Goal: Information Seeking & Learning: Compare options

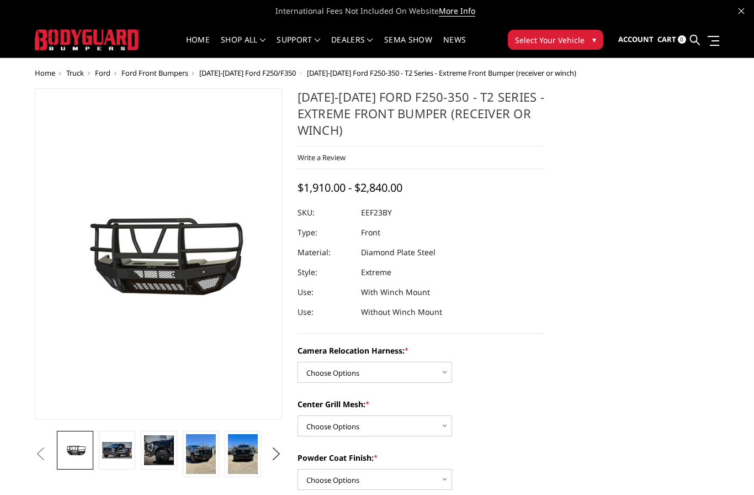
click at [257, 71] on span "[DATE]-[DATE] Ford F250/F350" at bounding box center [247, 73] width 97 height 10
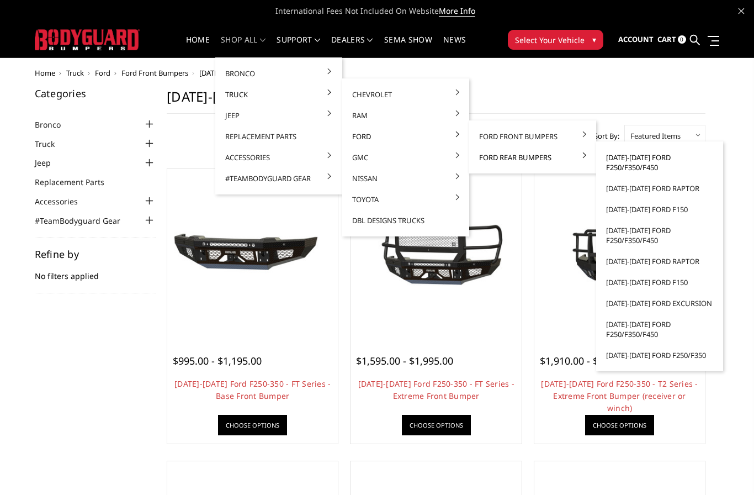
click at [625, 163] on link "[DATE]-[DATE] Ford F250/F350/F450" at bounding box center [660, 162] width 118 height 31
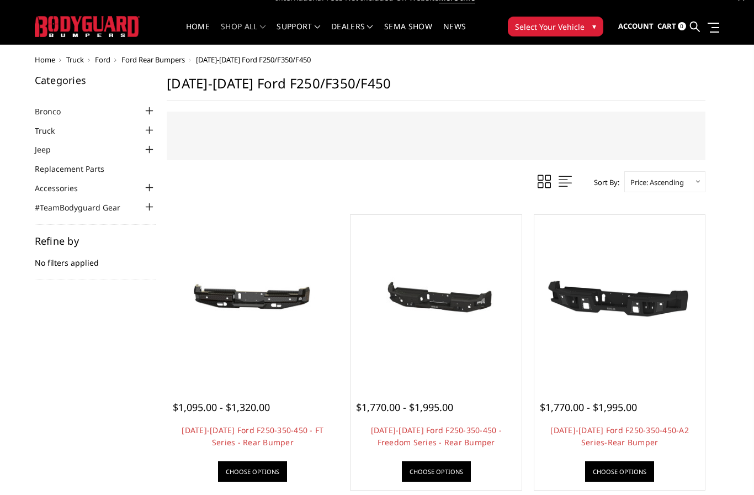
scroll to position [29, 0]
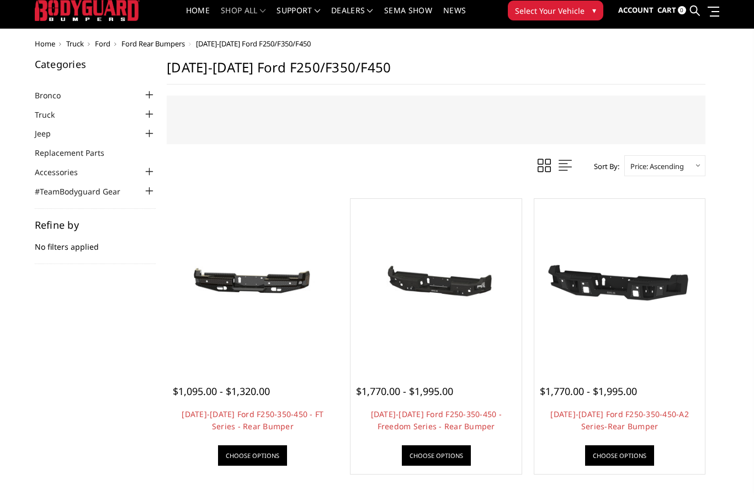
click at [222, 380] on div at bounding box center [253, 378] width 160 height 12
click at [250, 275] on img at bounding box center [252, 284] width 165 height 78
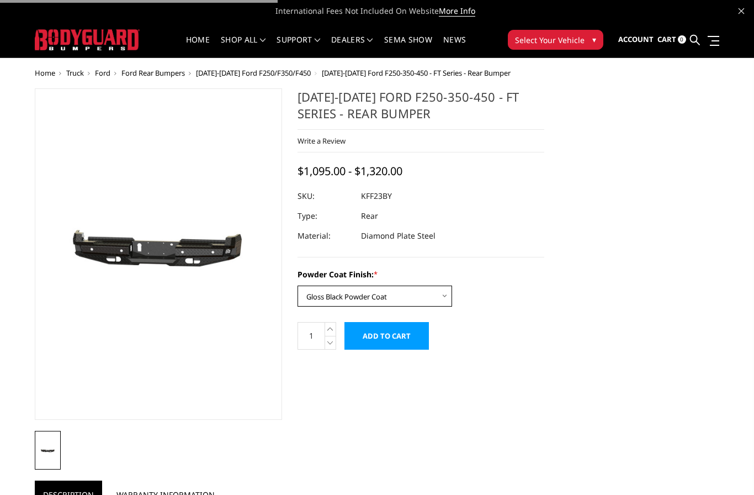
click at [425, 290] on select "Choose Options Bare Metal Gloss Black Powder Coat Textured Black Powder Coat" at bounding box center [375, 296] width 155 height 21
select select "3420"
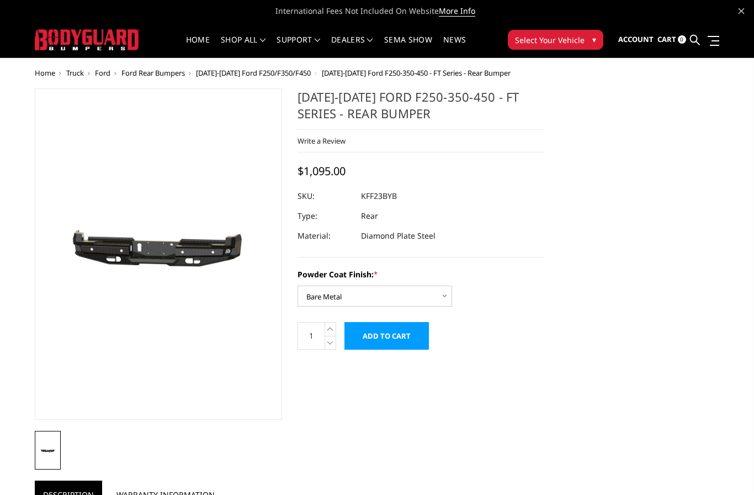
click at [204, 250] on img at bounding box center [106, 257] width 707 height 336
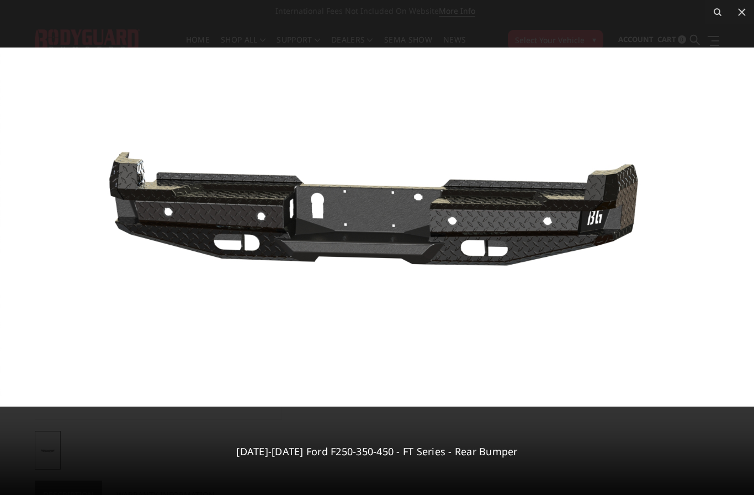
click at [477, 385] on img at bounding box center [377, 226] width 754 height 359
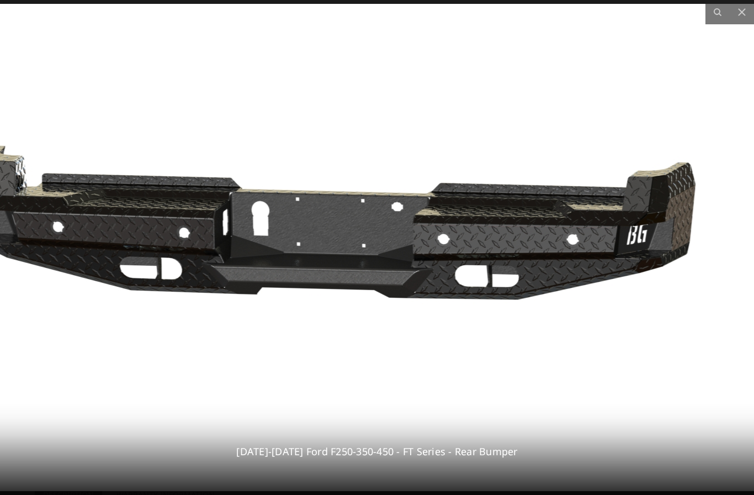
click at [484, 318] on img at bounding box center [341, 247] width 1024 height 487
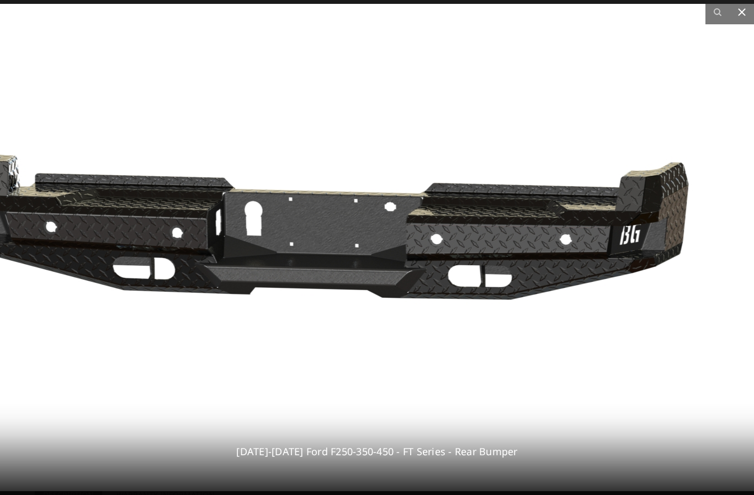
click at [741, 11] on icon at bounding box center [742, 12] width 8 height 8
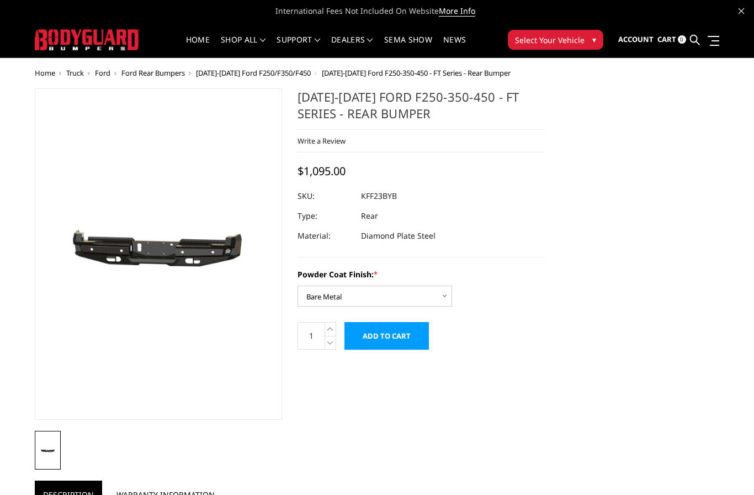
click at [15, 275] on div "Home Truck Ford Ford Rear Bumpers 2023-2025 Ford F250/F350/F450 2023-2025 Ford …" at bounding box center [377, 470] width 754 height 802
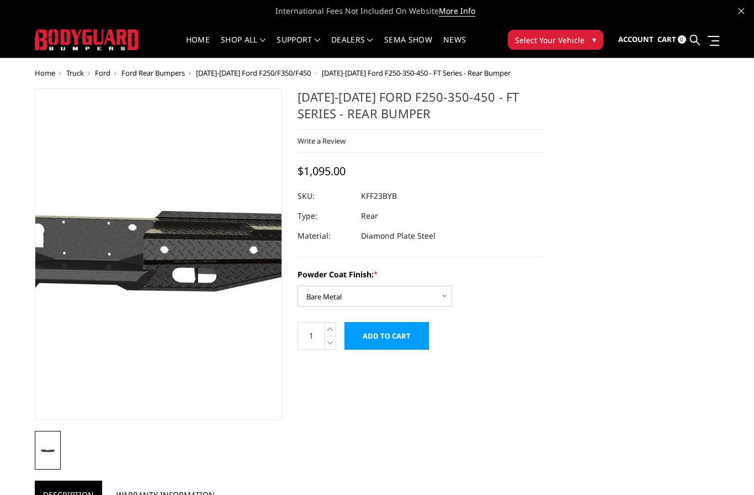
click at [197, 215] on img at bounding box center [93, 255] width 707 height 336
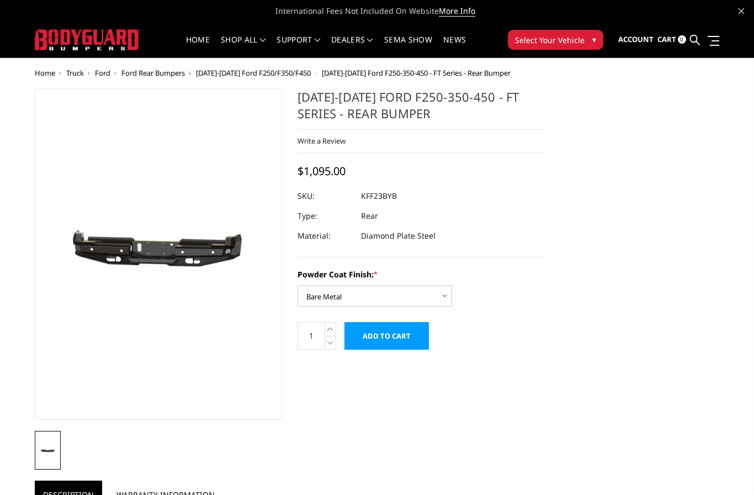
click at [246, 70] on span "[DATE]-[DATE] Ford F250/F350/F450" at bounding box center [253, 73] width 115 height 10
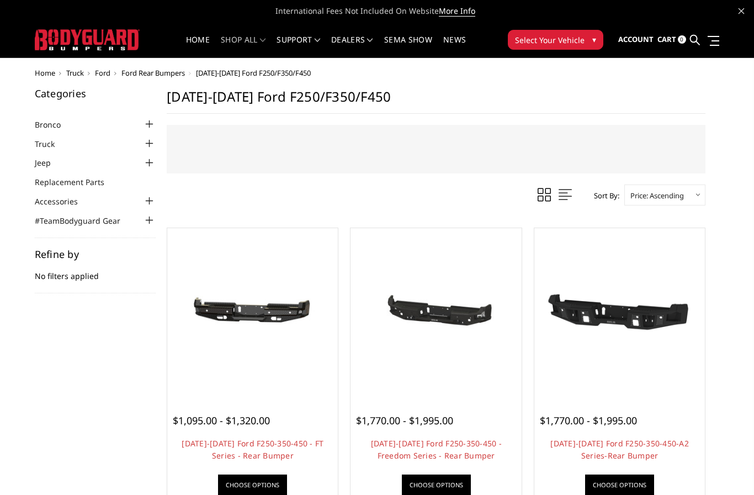
click at [105, 76] on span "Ford" at bounding box center [102, 73] width 15 height 10
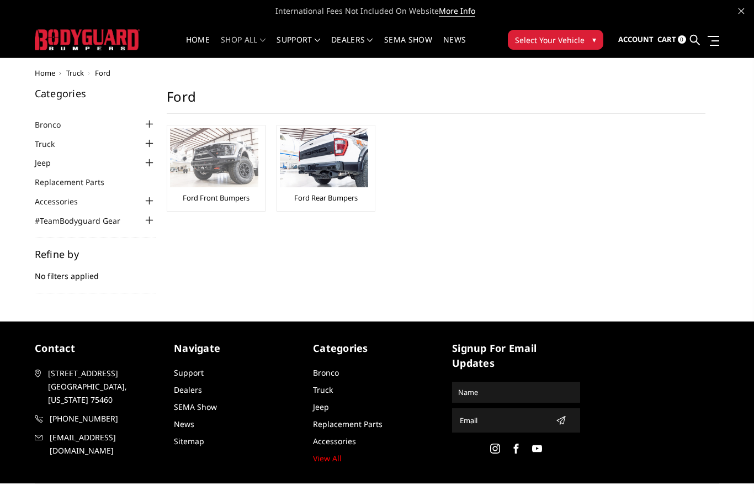
click at [217, 190] on div "Ford Front Bumpers" at bounding box center [216, 168] width 92 height 80
click at [236, 179] on img at bounding box center [214, 157] width 88 height 59
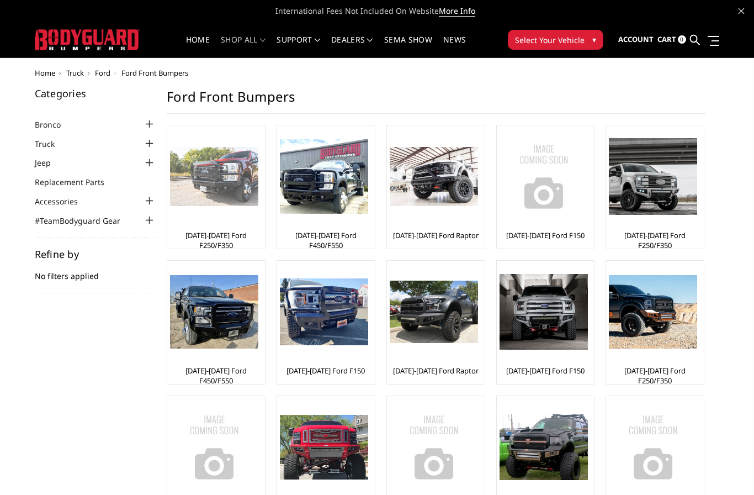
click at [223, 236] on link "[DATE]-[DATE] Ford F250/F350" at bounding box center [216, 240] width 92 height 20
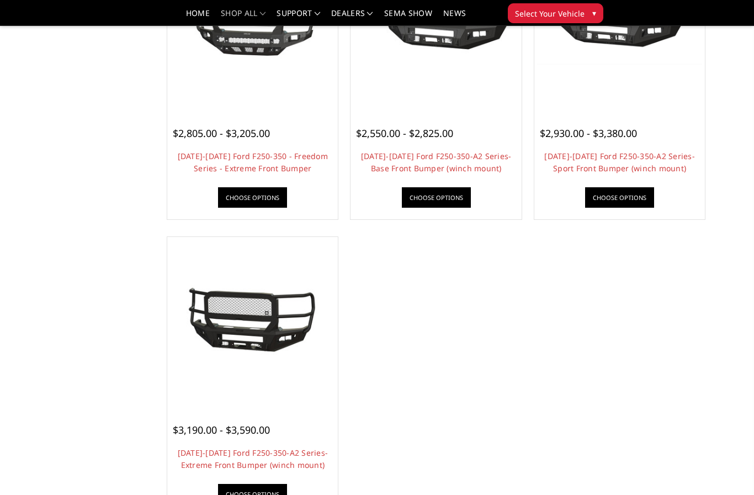
scroll to position [791, 0]
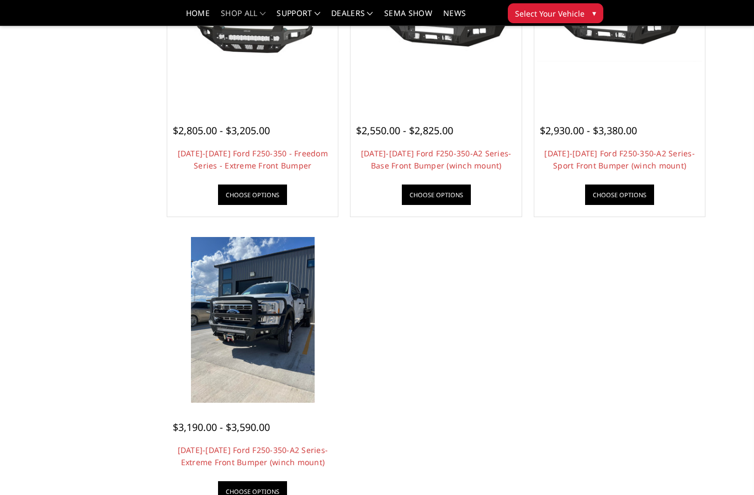
click at [224, 350] on img at bounding box center [253, 319] width 124 height 165
